Goal: Check status: Check status

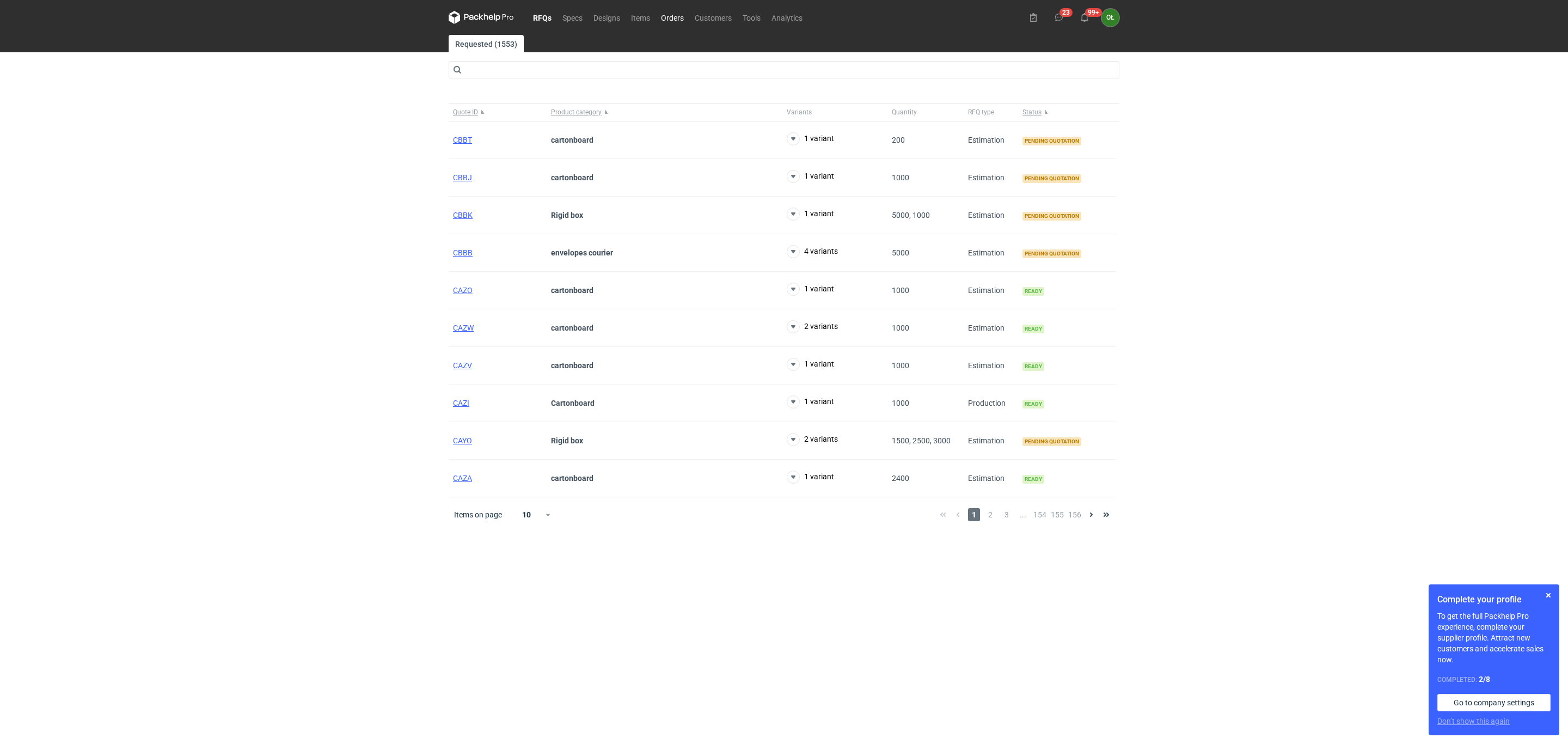
click at [682, 17] on link "Orders" at bounding box center [672, 17] width 33 height 13
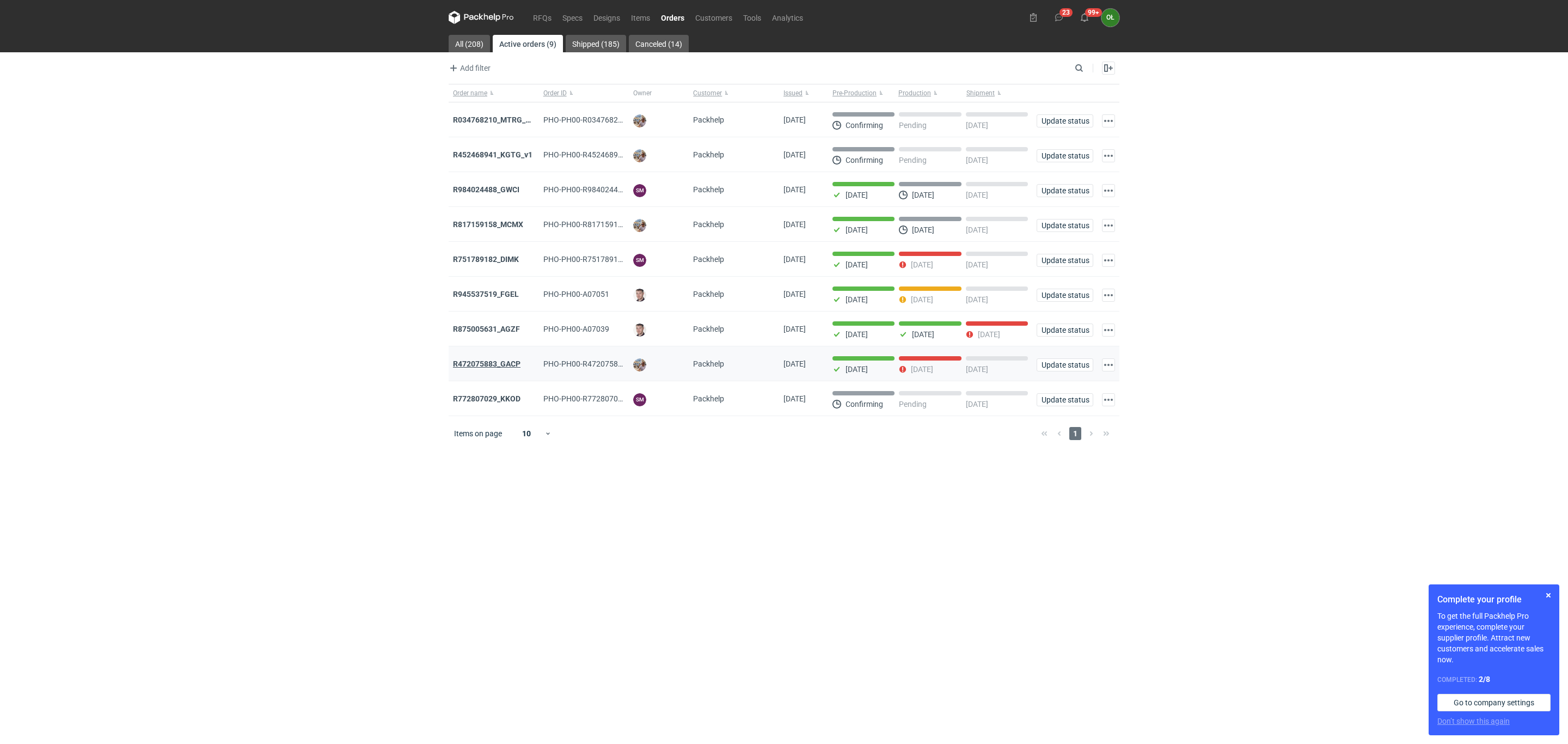
click at [483, 363] on strong "R472075883_GACP" at bounding box center [486, 363] width 68 height 9
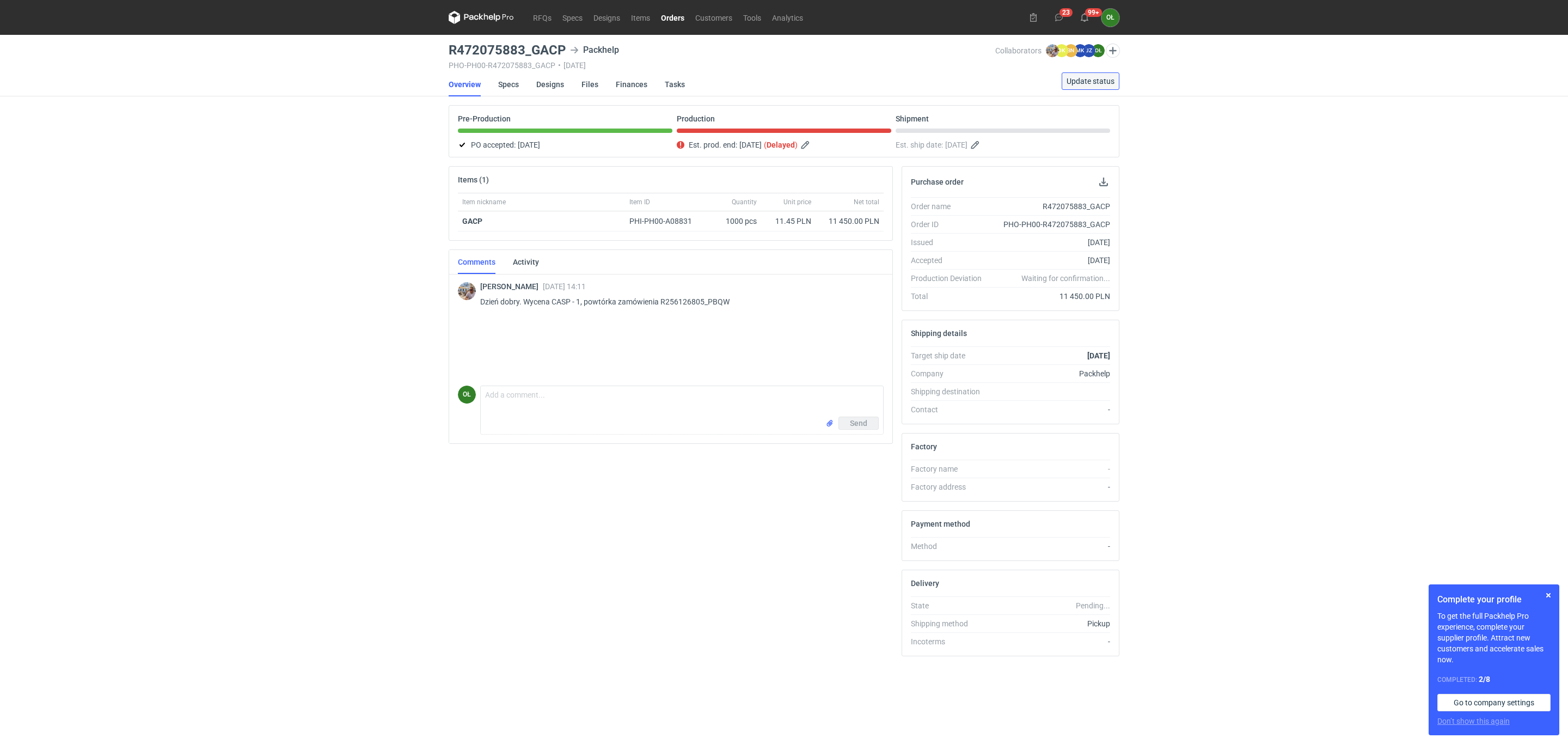
click at [1093, 74] on button "Update status" at bounding box center [1090, 81] width 58 height 18
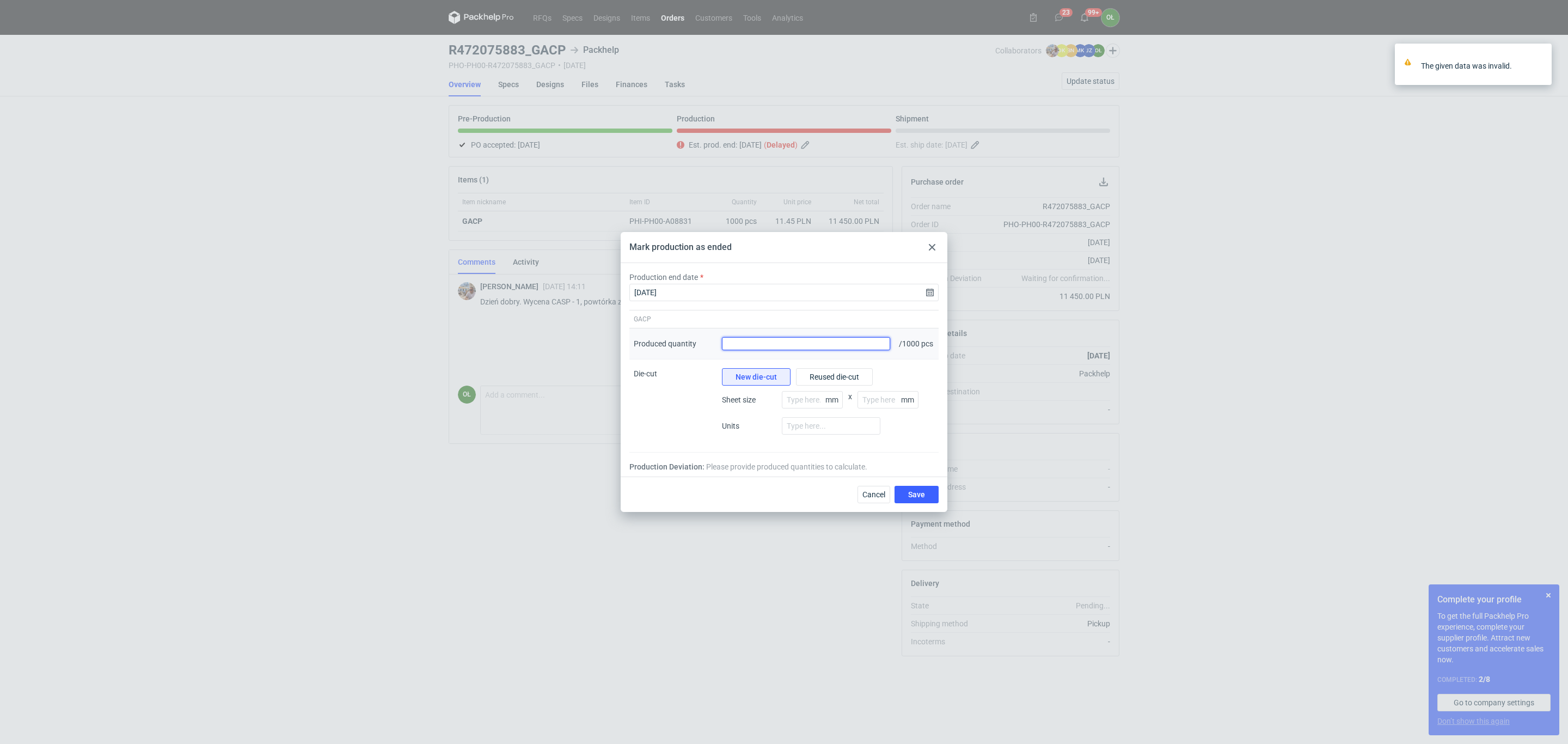
click at [873, 342] on input "Produced quantity" at bounding box center [806, 343] width 168 height 13
type input "1000"
click at [895, 486] on button "Save" at bounding box center [917, 494] width 44 height 18
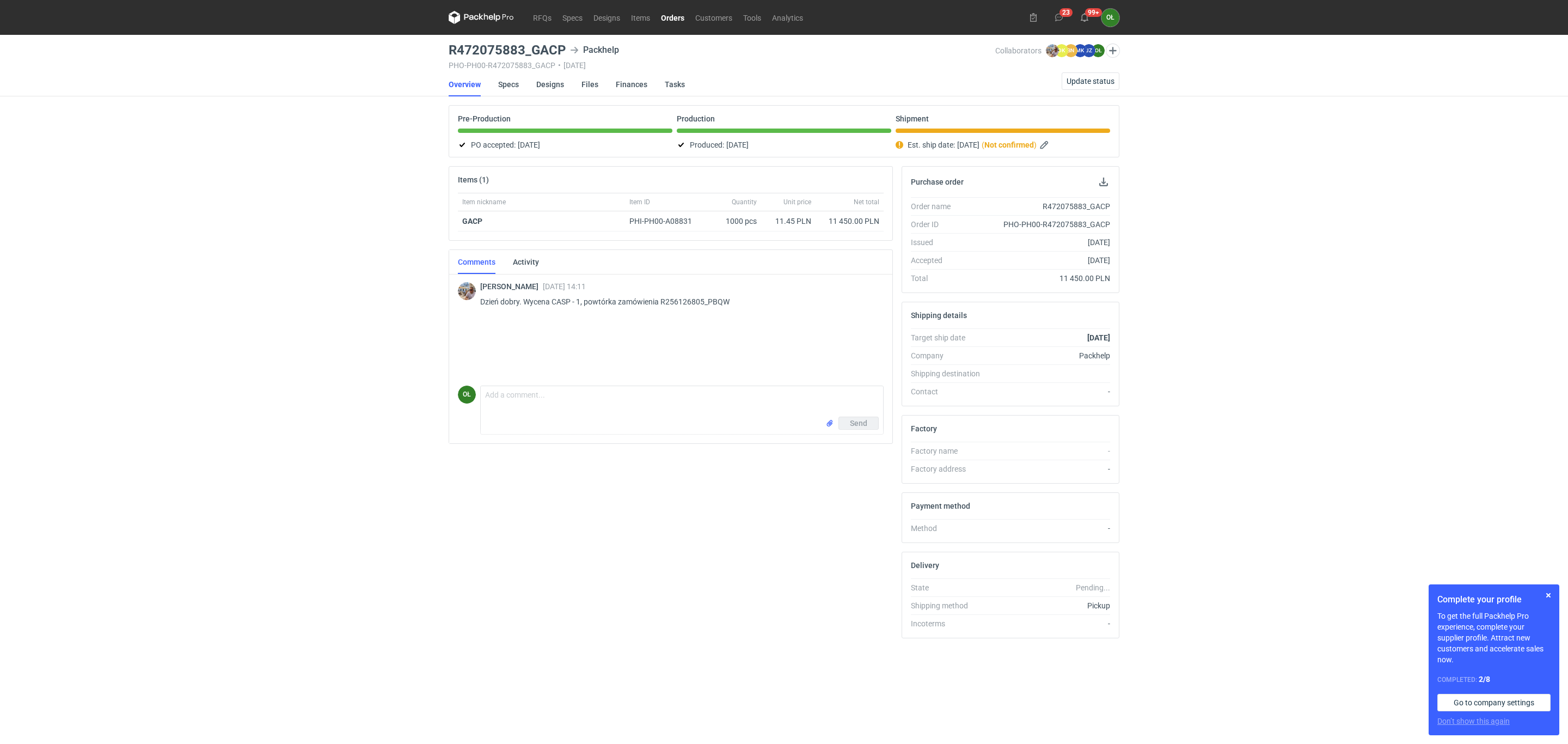
click at [674, 17] on link "Orders" at bounding box center [673, 17] width 34 height 13
